Goal: Task Accomplishment & Management: Manage account settings

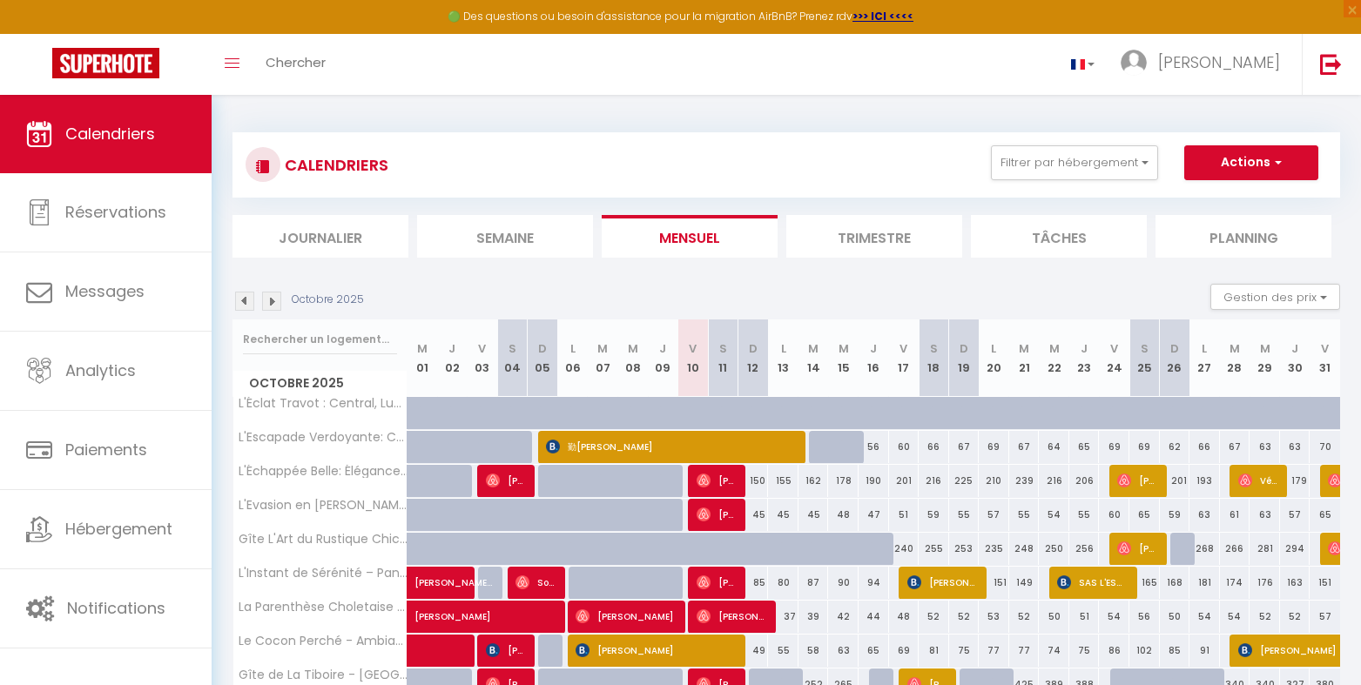
click at [1239, 240] on li "Planning" at bounding box center [1243, 236] width 176 height 43
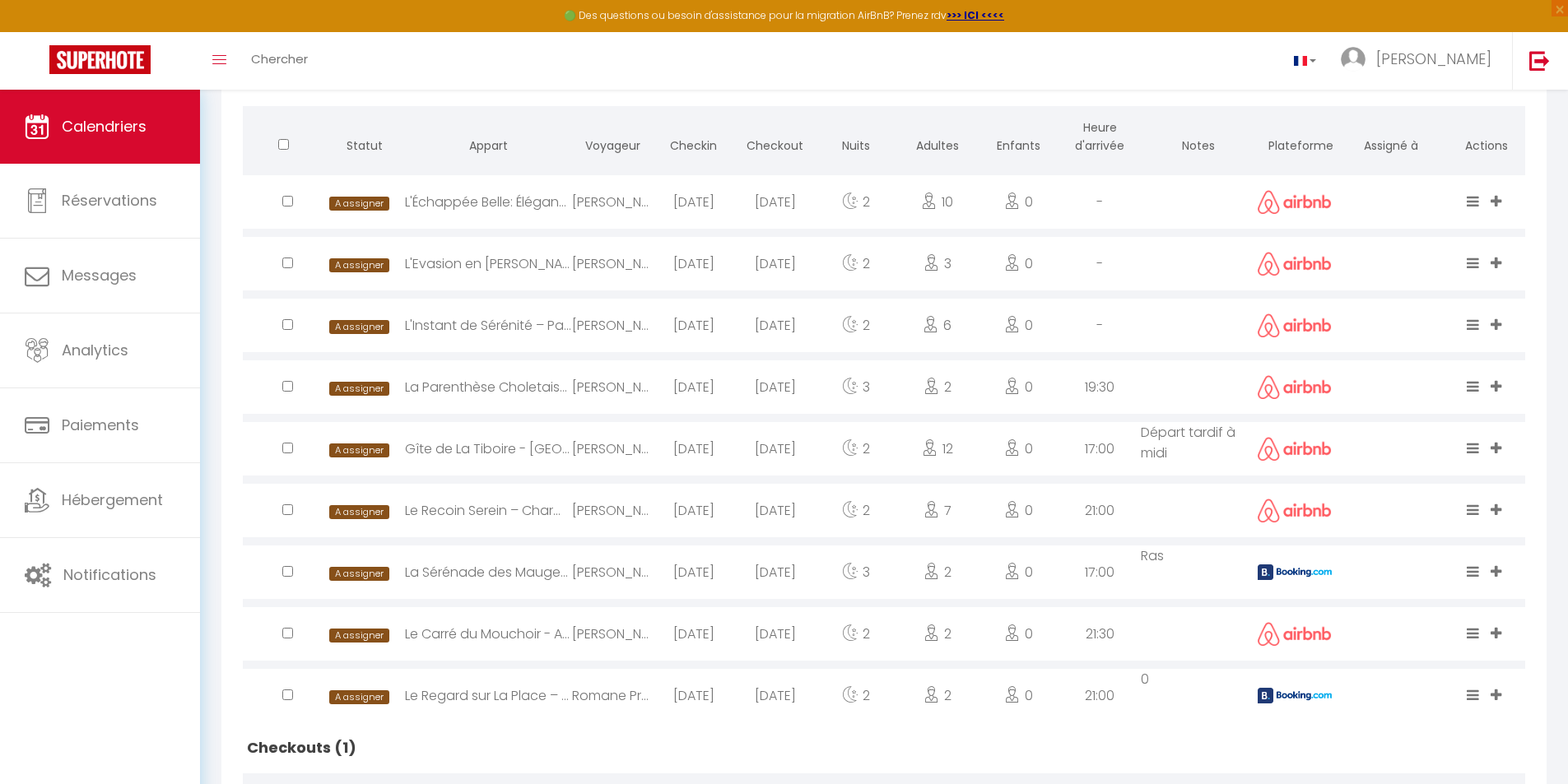
scroll to position [549, 0]
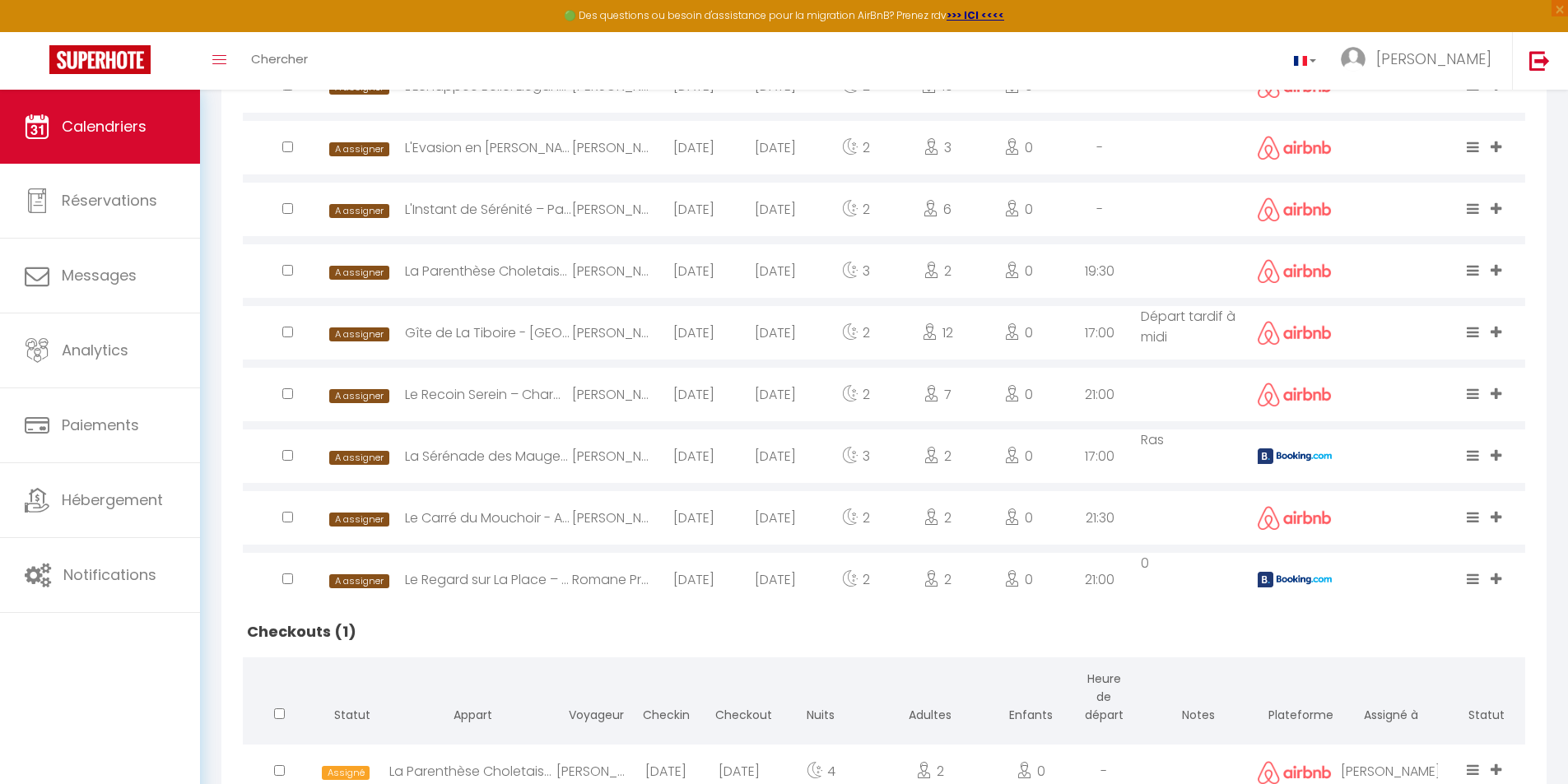
click at [1282, 453] on img at bounding box center [1295, 456] width 74 height 16
select select "1"
select select "0"
select select "1"
select select
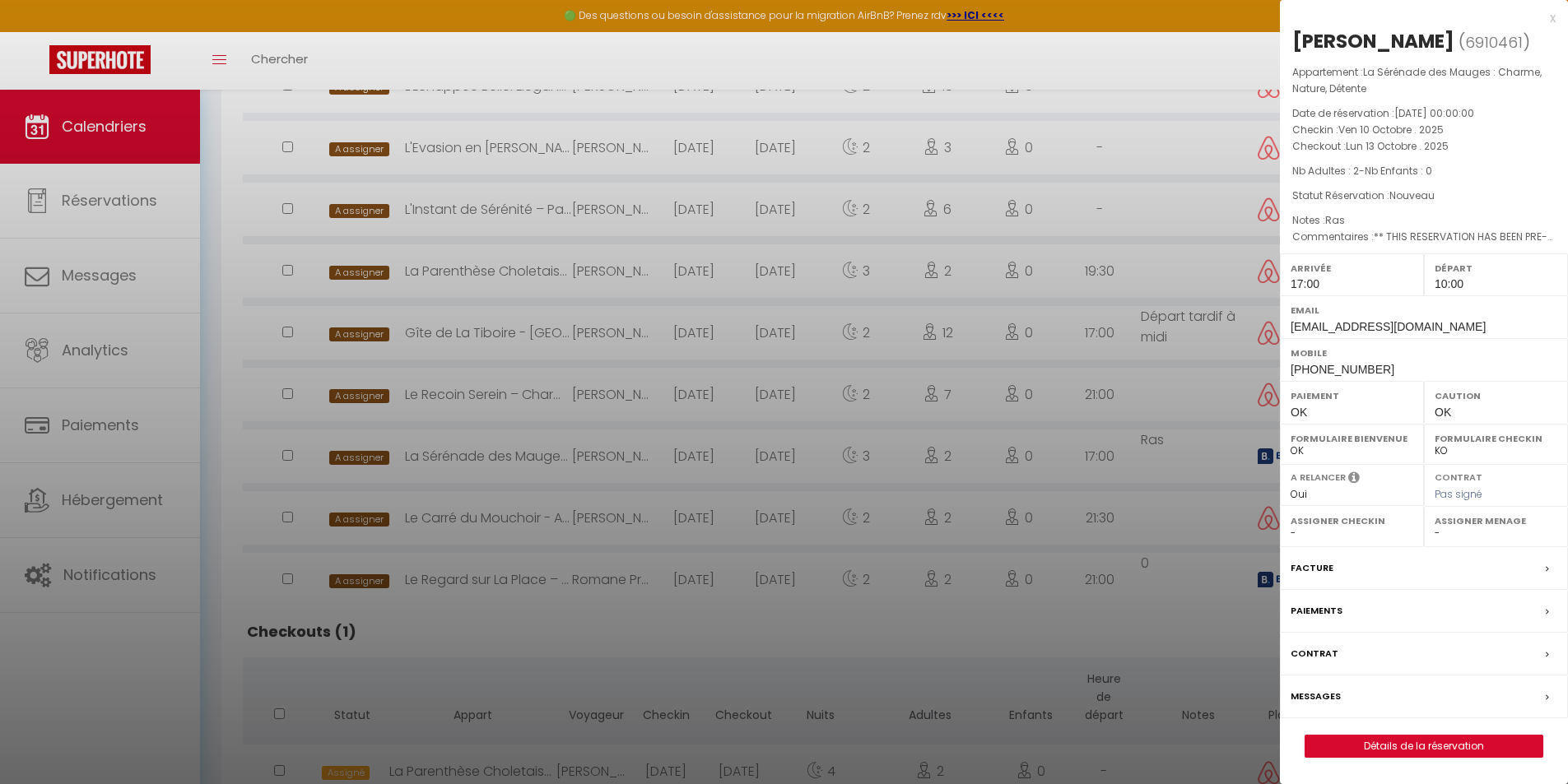
select select "47392"
drag, startPoint x: 1234, startPoint y: 448, endPoint x: 1279, endPoint y: 554, distance: 115.2
click at [1237, 448] on div at bounding box center [784, 392] width 1568 height 784
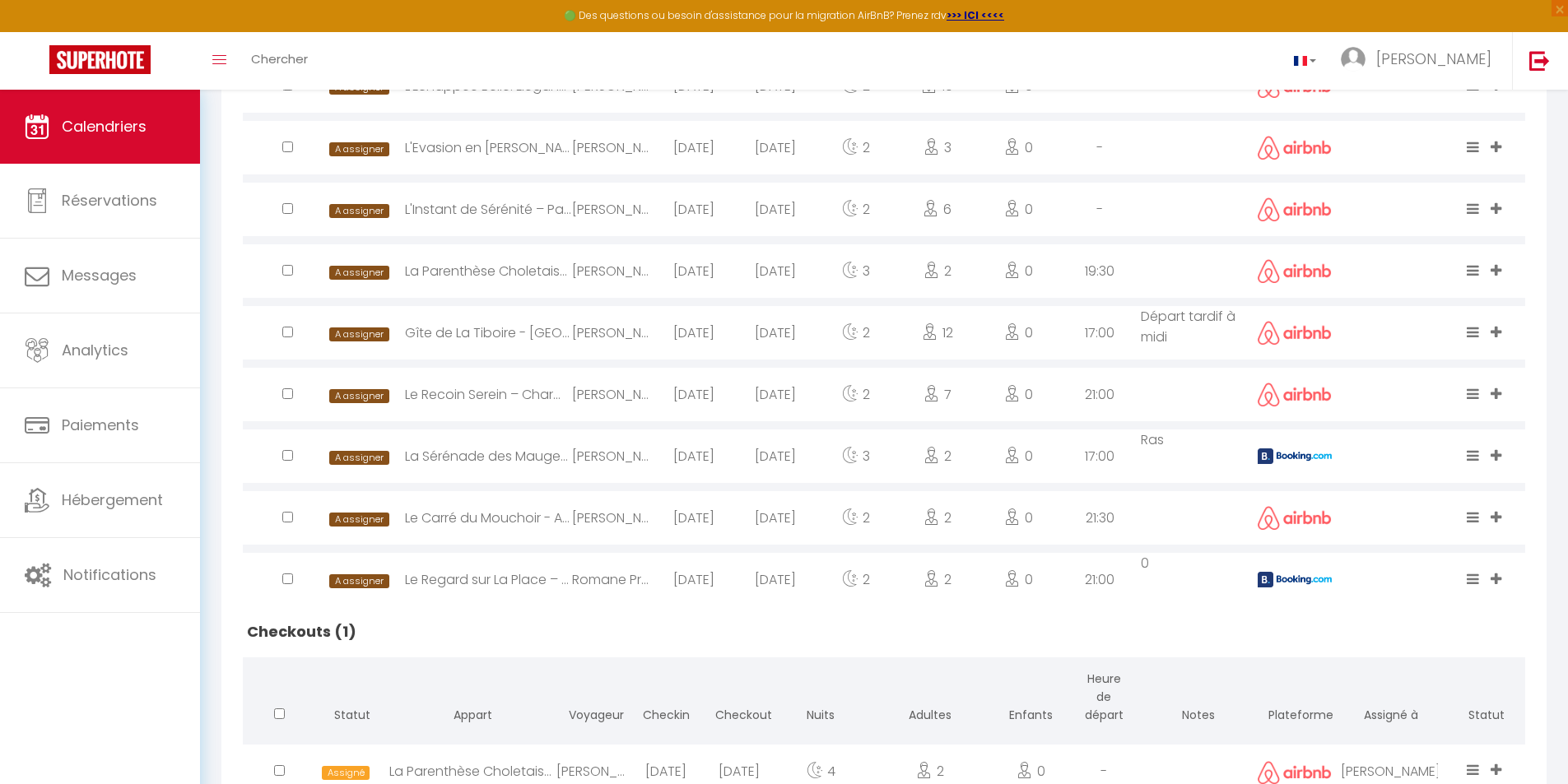
click at [1266, 575] on img at bounding box center [1295, 579] width 74 height 16
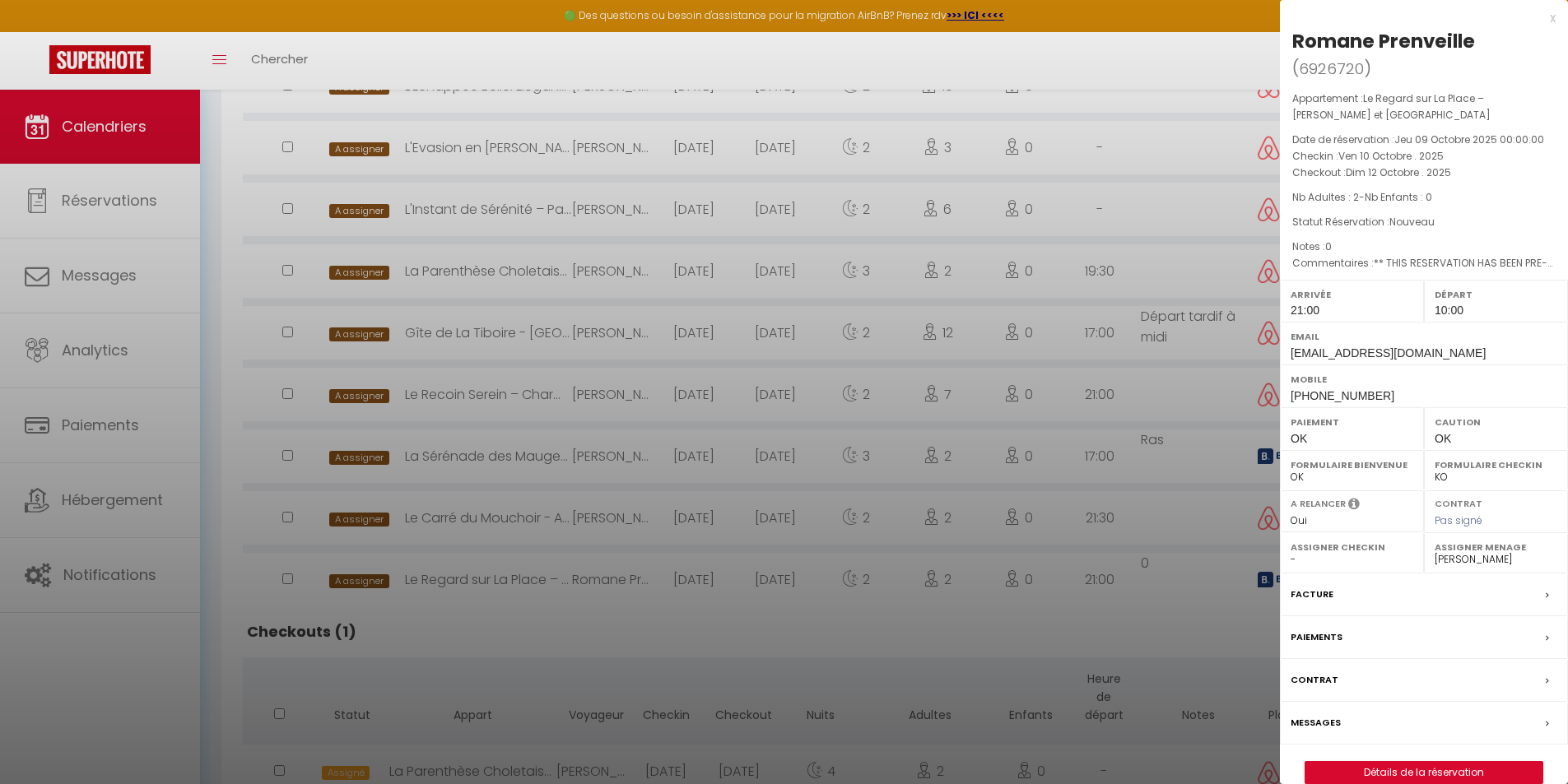
click at [1238, 583] on div at bounding box center [784, 392] width 1568 height 784
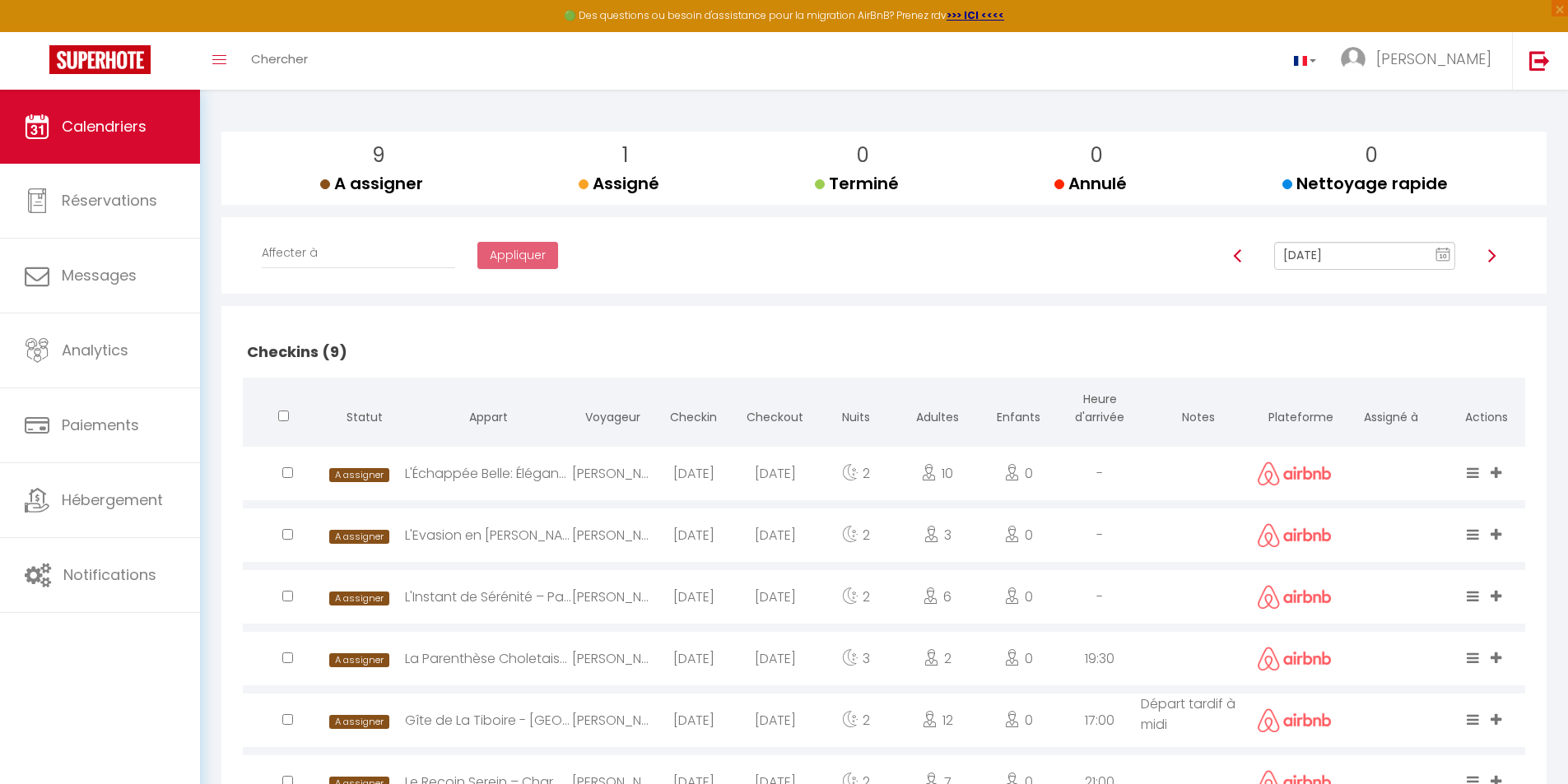
scroll to position [0, 0]
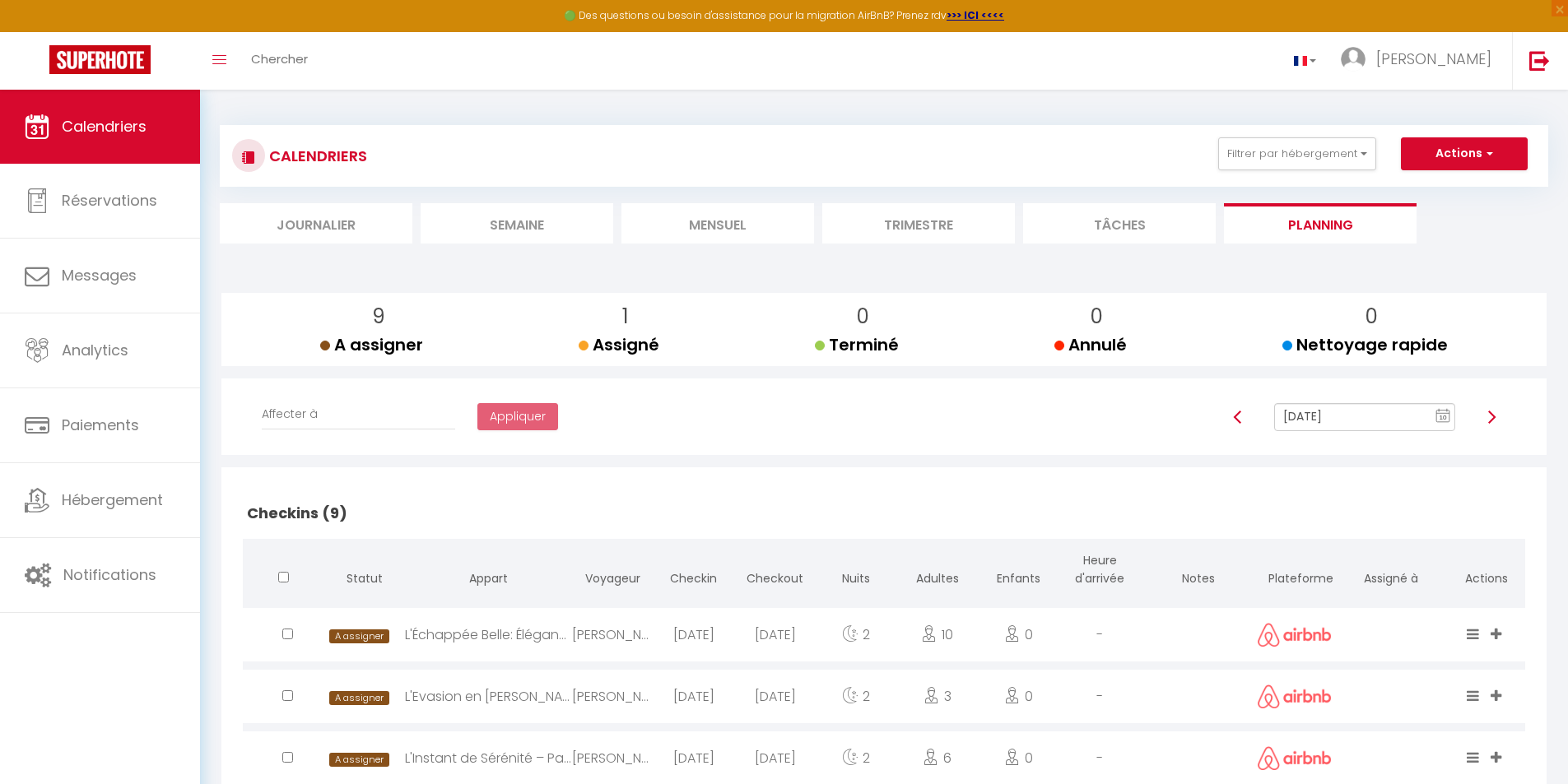
click at [1285, 418] on rect at bounding box center [1443, 417] width 13 height 11
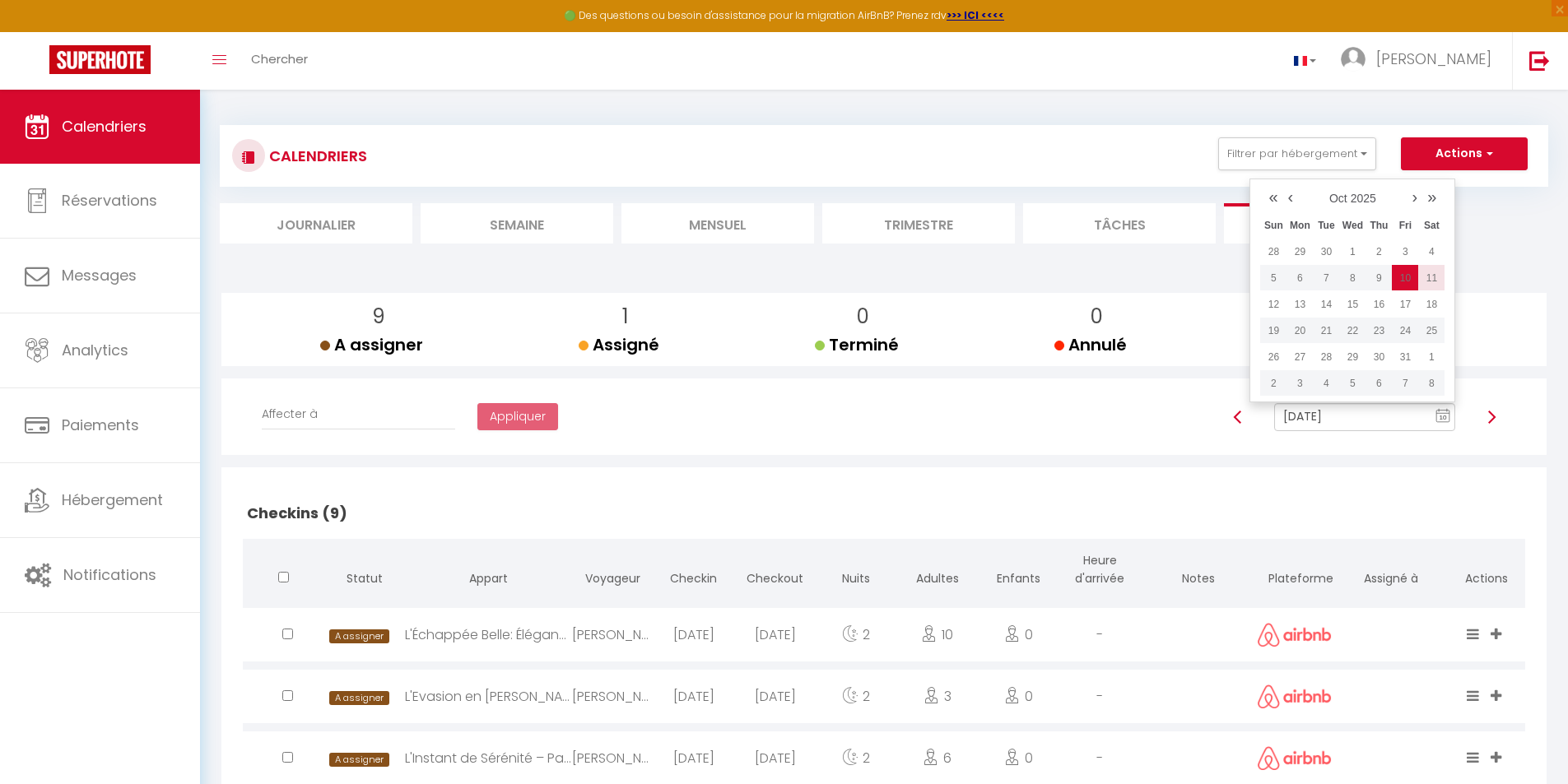
click at [1285, 275] on td "11" at bounding box center [1431, 278] width 26 height 26
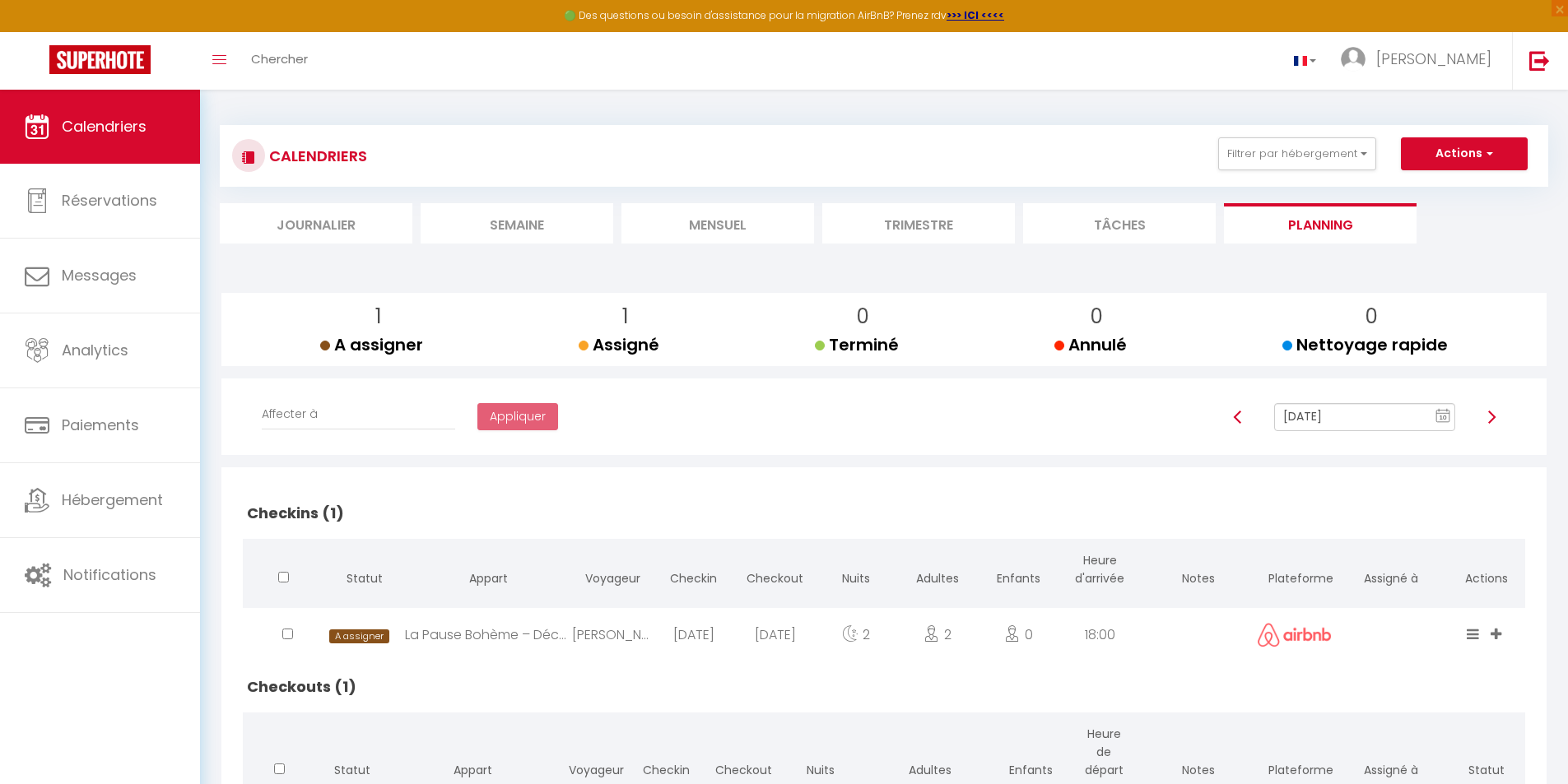
click at [1285, 408] on icon "10" at bounding box center [1443, 416] width 15 height 15
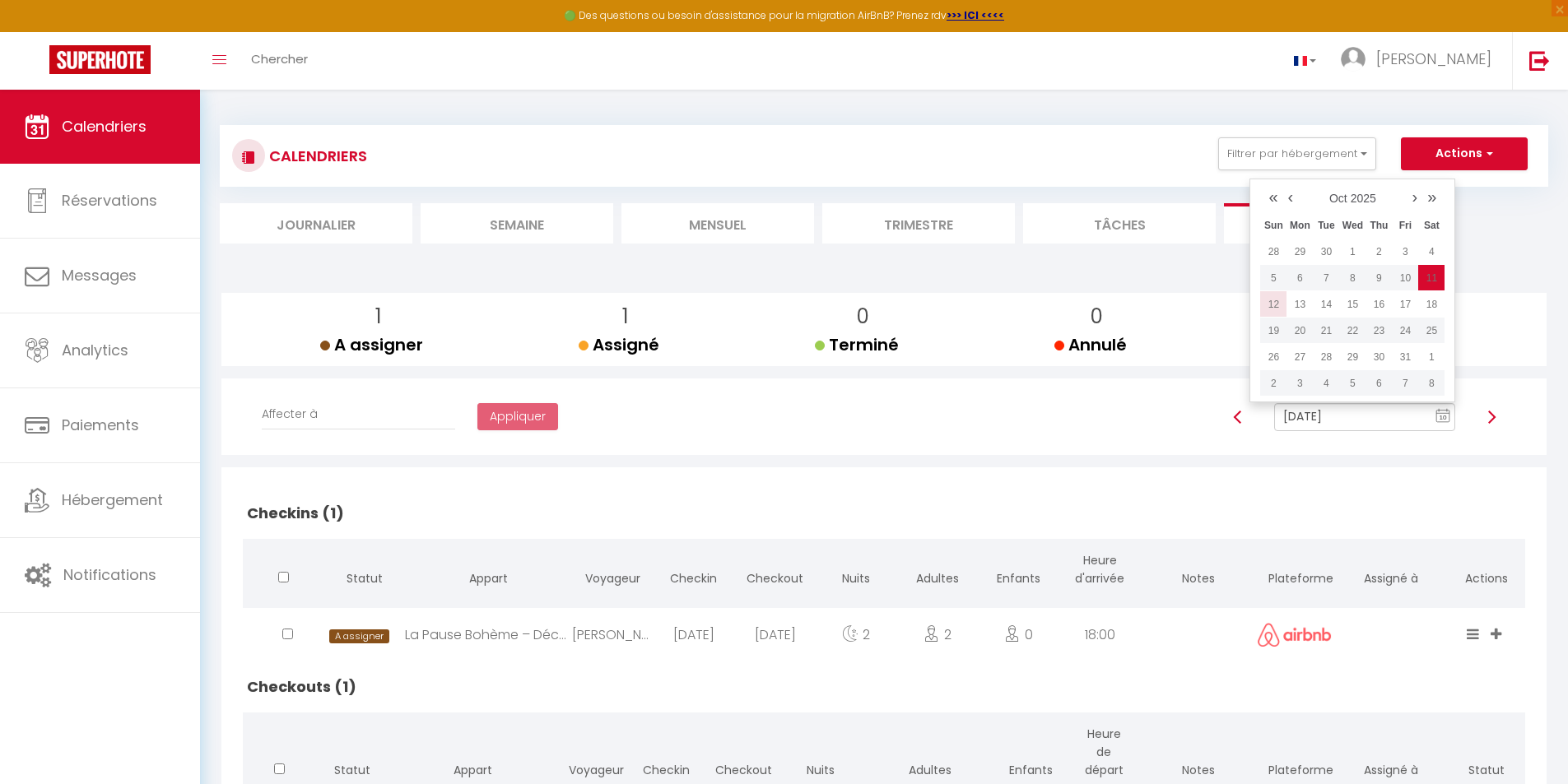
click at [1277, 301] on td "12" at bounding box center [1273, 304] width 26 height 26
type input "[DATE]"
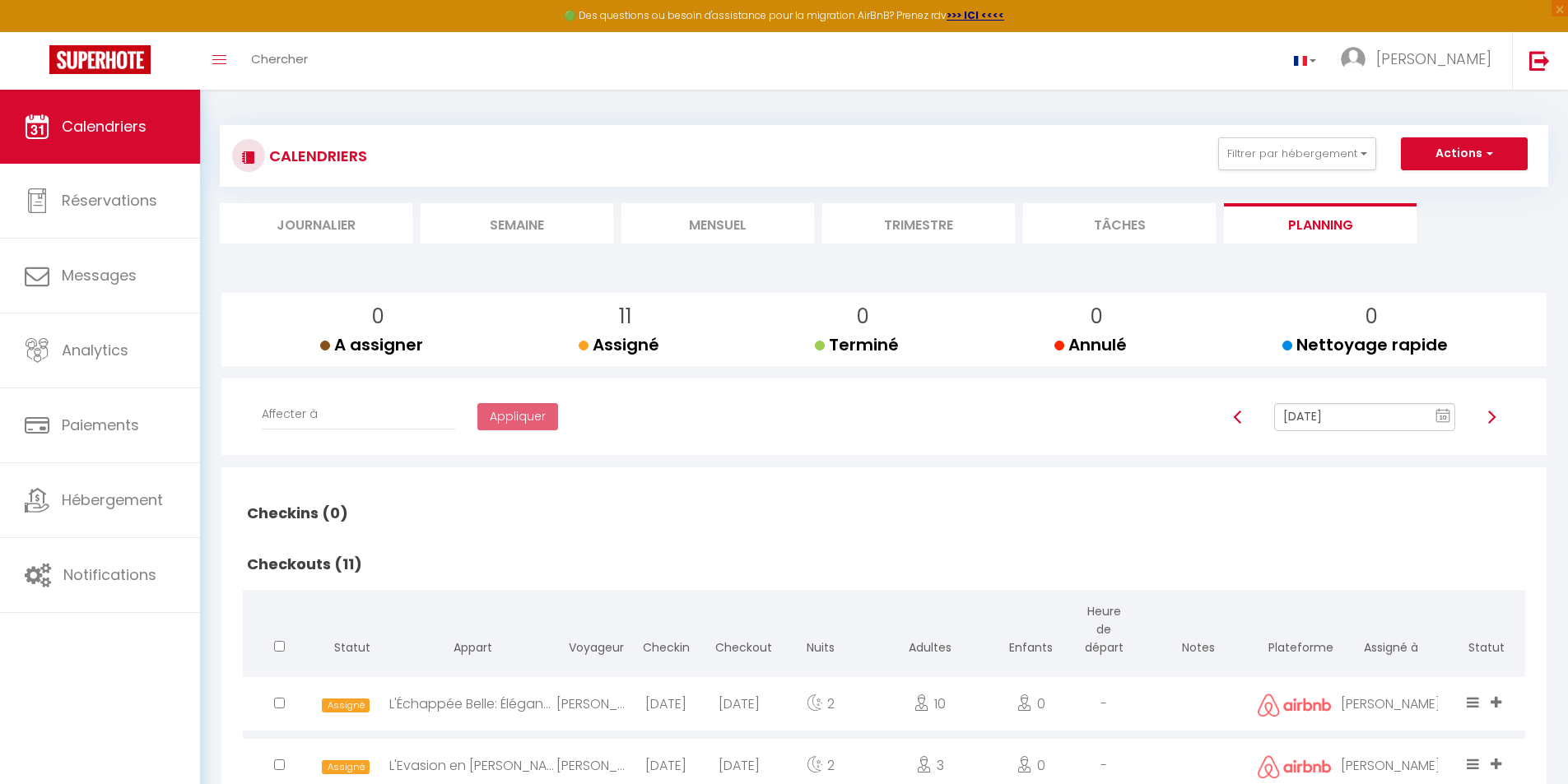
click at [727, 230] on li "Mensuel" at bounding box center [717, 223] width 193 height 41
